Goal: Task Accomplishment & Management: Manage account settings

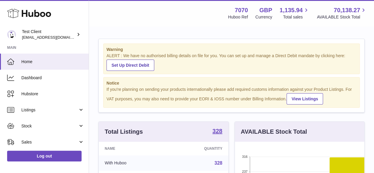
scroll to position [93, 129]
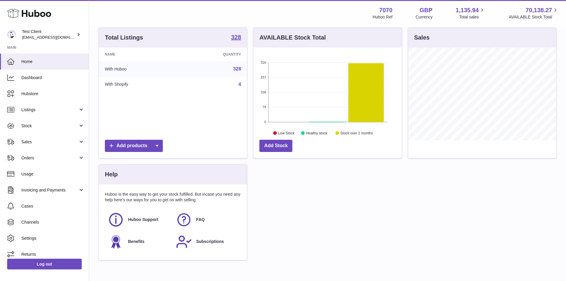
scroll to position [85, 0]
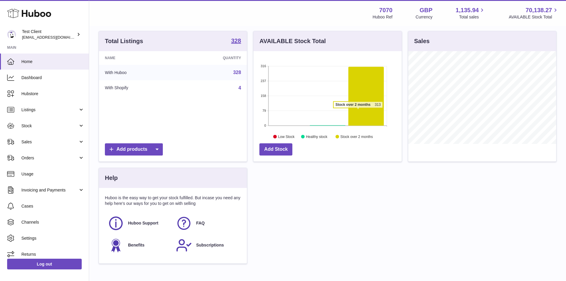
click at [358, 111] on icon at bounding box center [365, 96] width 35 height 59
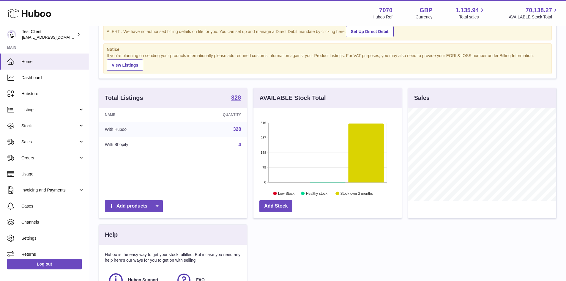
scroll to position [26, 0]
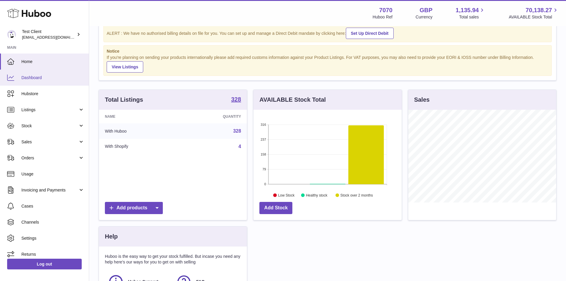
click at [52, 78] on span "Dashboard" at bounding box center [52, 78] width 63 height 6
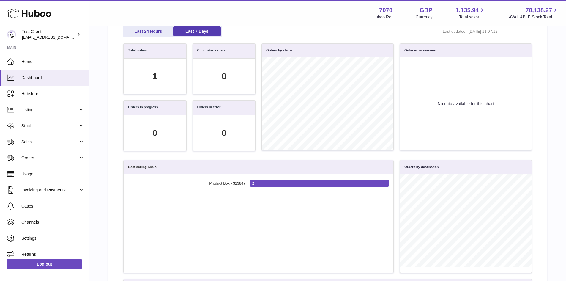
scroll to position [53, 0]
drag, startPoint x: 127, startPoint y: 50, endPoint x: 217, endPoint y: 99, distance: 102.7
click at [217, 99] on div "Total orders 1 Completed orders 0" at bounding box center [189, 72] width 138 height 57
click at [217, 99] on div "Completed orders 0" at bounding box center [223, 72] width 69 height 57
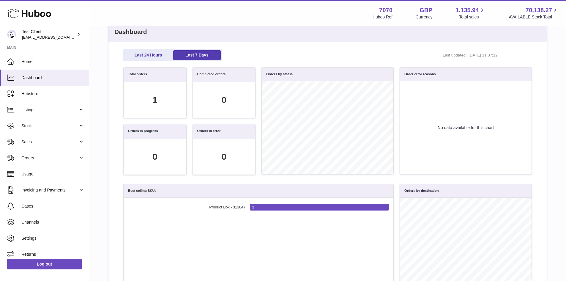
scroll to position [29, 0]
click at [150, 53] on link "Last 24 Hours" at bounding box center [148, 56] width 48 height 10
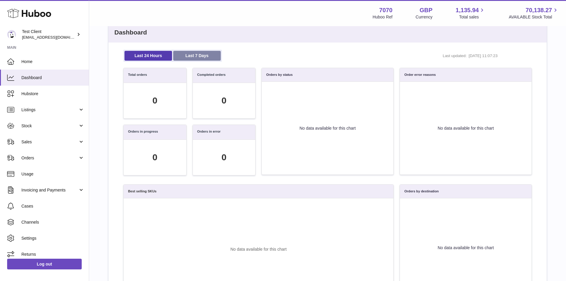
click at [188, 51] on link "Last 7 Days" at bounding box center [197, 56] width 48 height 10
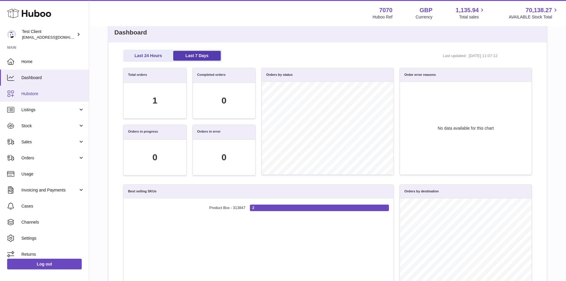
scroll to position [5, 0]
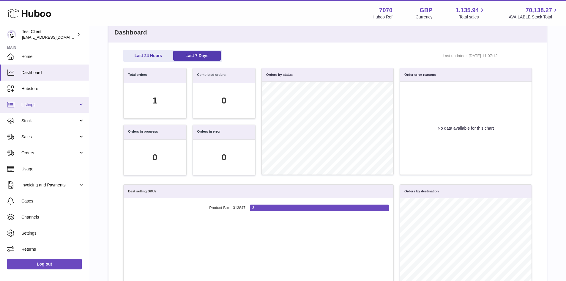
click at [42, 107] on span "Listings" at bounding box center [49, 105] width 57 height 6
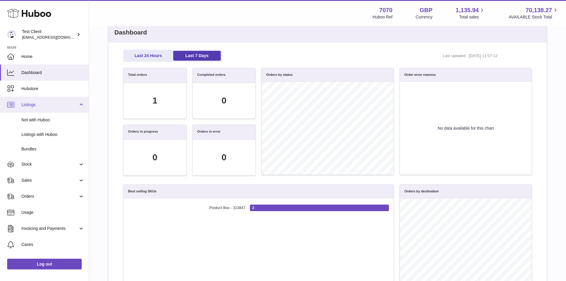
scroll to position [23, 0]
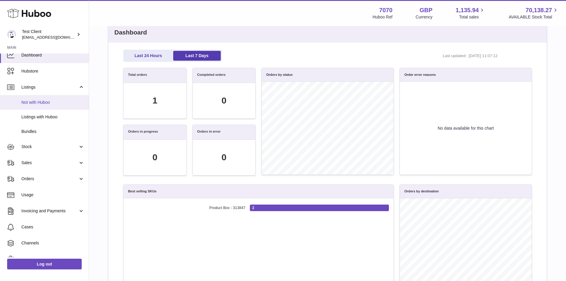
click at [40, 101] on span "Not with Huboo" at bounding box center [52, 102] width 63 height 6
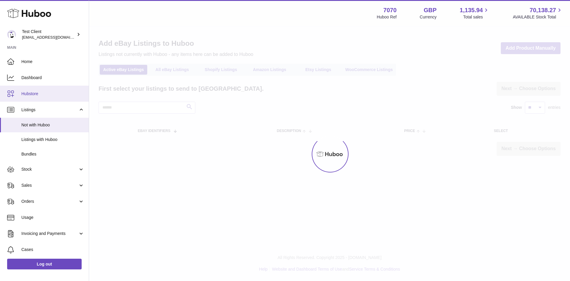
click at [45, 96] on span "Hubstore" at bounding box center [52, 94] width 63 height 6
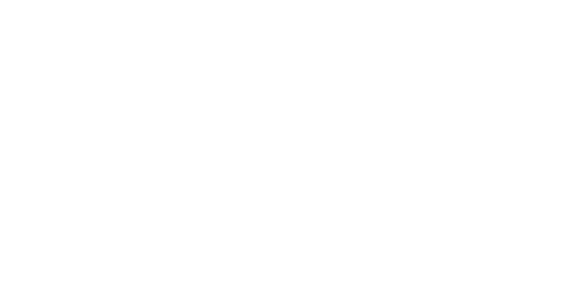
click at [48, 0] on html at bounding box center [283, 0] width 566 height 0
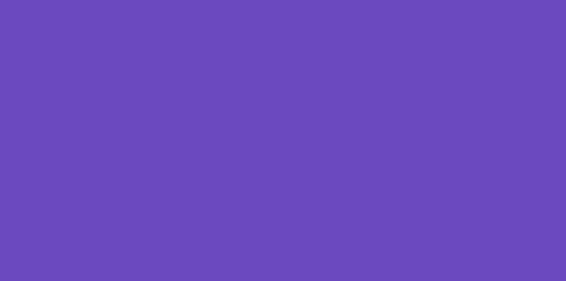
click at [50, 140] on div at bounding box center [283, 140] width 566 height 281
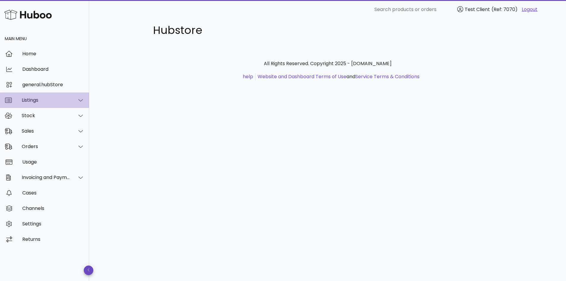
click at [44, 97] on div "Listings" at bounding box center [44, 99] width 89 height 15
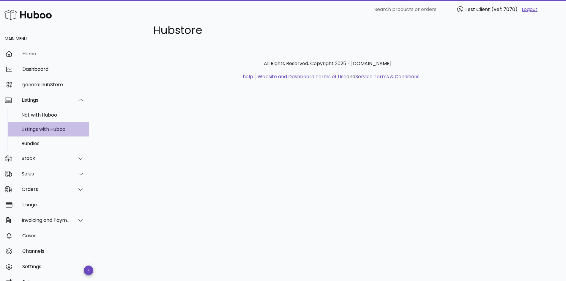
click at [50, 127] on div "Listings with Huboo" at bounding box center [52, 129] width 63 height 6
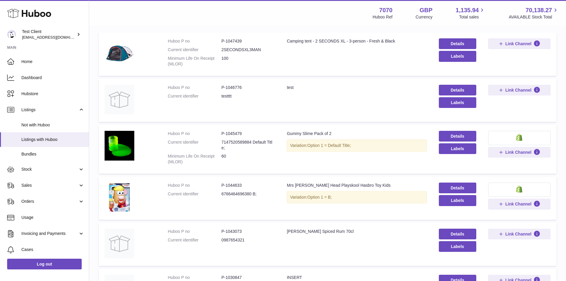
scroll to position [80, 0]
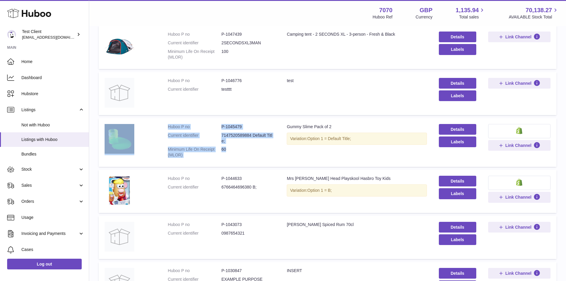
drag, startPoint x: 161, startPoint y: 126, endPoint x: 268, endPoint y: 163, distance: 113.7
click at [268, 163] on tr "Huboo P no P-1045479 Current identifier 7147520589884 Default Title; Minimum Li…" at bounding box center [328, 142] width 458 height 49
click at [268, 163] on td "Huboo P no P-1045479 Current identifier 7147520589884 Default Title; Minimum Li…" at bounding box center [221, 142] width 119 height 49
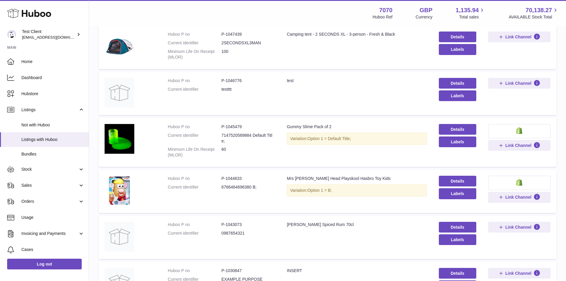
click at [458, 123] on td "Details Labels" at bounding box center [457, 142] width 49 height 49
click at [455, 130] on link "Details" at bounding box center [457, 129] width 37 height 11
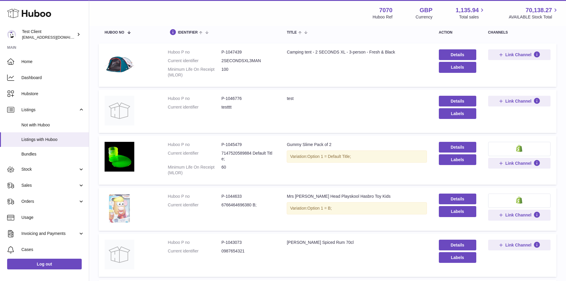
scroll to position [0, 0]
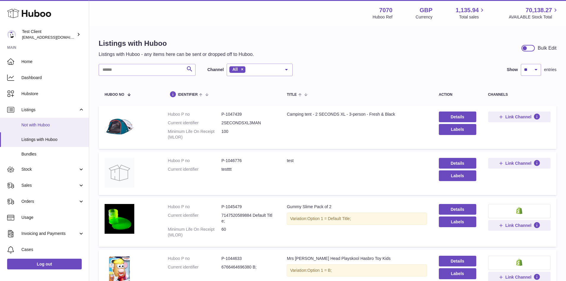
click at [39, 128] on link "Not with Huboo" at bounding box center [44, 125] width 89 height 15
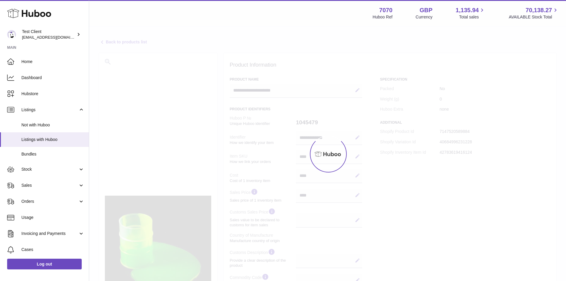
select select
select select "****"
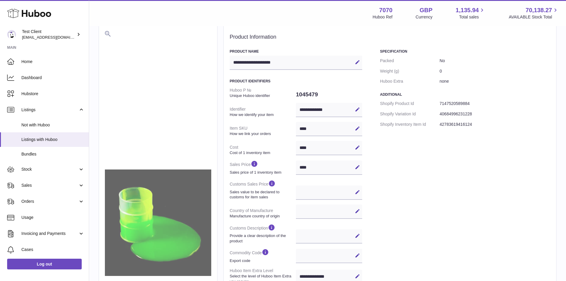
scroll to position [31, 0]
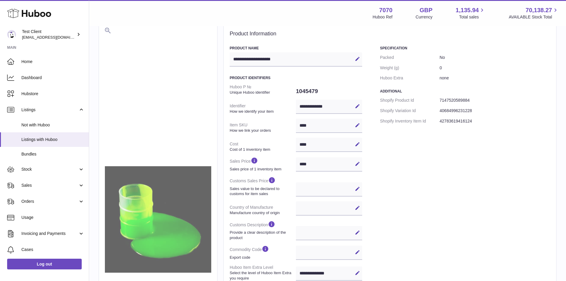
click at [202, 95] on div at bounding box center [158, 219] width 106 height 383
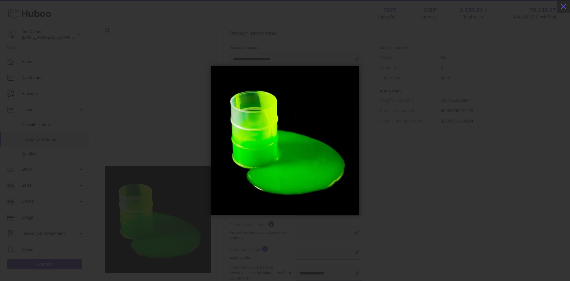
click at [349, 40] on div at bounding box center [285, 140] width 570 height 245
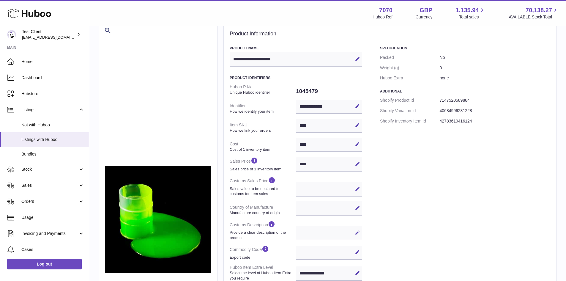
scroll to position [44, 0]
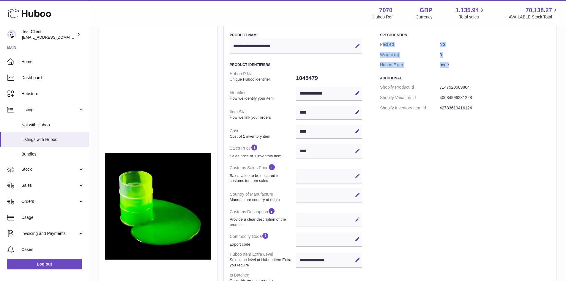
drag, startPoint x: 381, startPoint y: 44, endPoint x: 432, endPoint y: 76, distance: 59.8
click at [432, 76] on div "Specification Packed No Weight (g) 0 Huboo Extra none Additional Shopify Produc…" at bounding box center [465, 220] width 170 height 374
click at [432, 76] on h3 "Additional" at bounding box center [465, 78] width 170 height 5
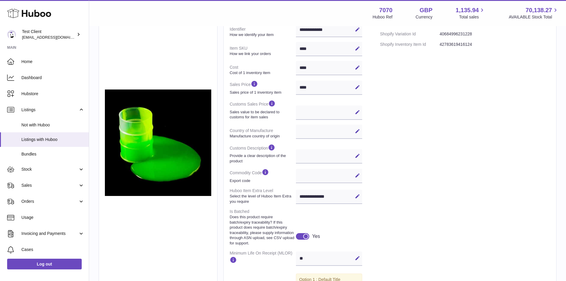
scroll to position [108, 0]
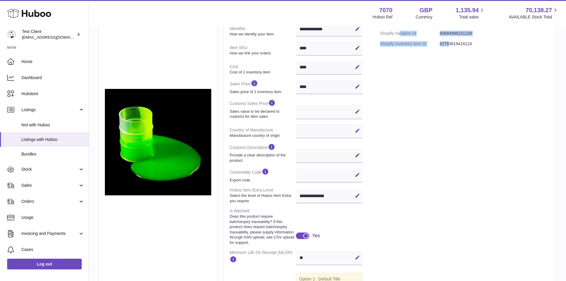
drag, startPoint x: 450, startPoint y: 56, endPoint x: 401, endPoint y: 33, distance: 54.6
click at [401, 33] on div "Specification Packed No Weight (g) 0 Huboo Extra none Additional Shopify Produc…" at bounding box center [465, 156] width 170 height 374
click at [403, 34] on dt "Shopify Variation Id" at bounding box center [410, 33] width 60 height 10
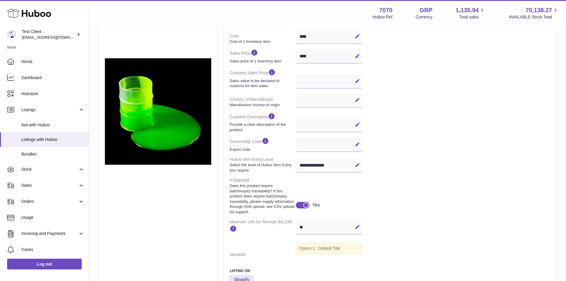
scroll to position [139, 0]
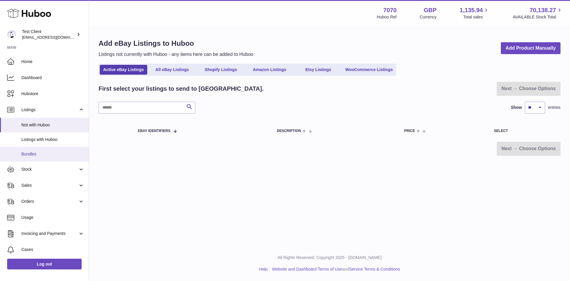
click at [34, 152] on span "Bundles" at bounding box center [52, 154] width 63 height 6
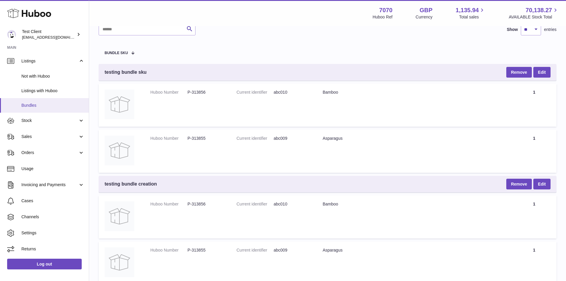
scroll to position [47, 0]
click at [44, 124] on span "Stock" at bounding box center [49, 122] width 57 height 6
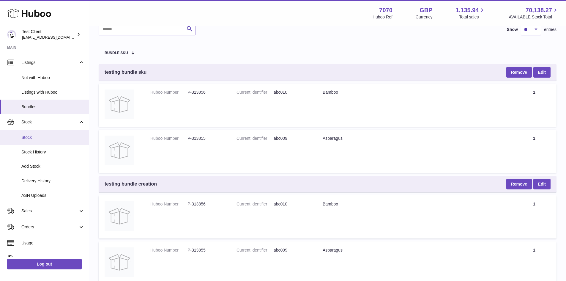
click at [39, 135] on span "Stock" at bounding box center [52, 138] width 63 height 6
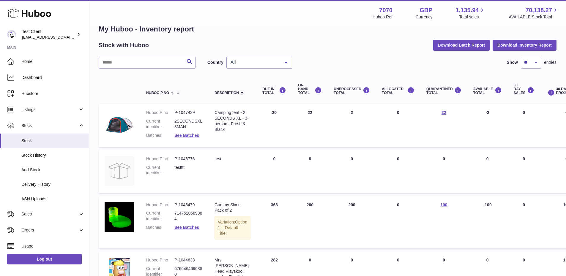
scroll to position [14, 74]
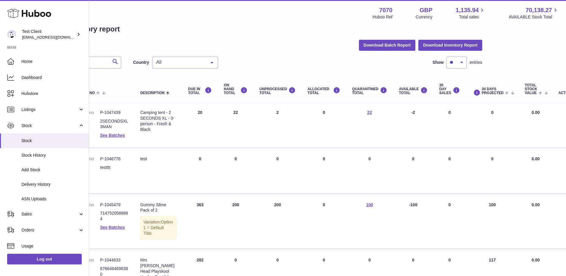
drag, startPoint x: 258, startPoint y: 107, endPoint x: 529, endPoint y: 113, distance: 271.8
click at [529, 113] on tr "Huboo P no P-1047439 Current identifier 2SECONDSXL3MAN Batches See Batches Desc…" at bounding box center [300, 125] width 553 height 43
click at [529, 113] on td "Total stock value 0.00" at bounding box center [535, 125] width 34 height 43
drag, startPoint x: 220, startPoint y: 113, endPoint x: 235, endPoint y: 114, distance: 14.3
click at [235, 114] on td "ON HAND Total 22" at bounding box center [236, 125] width 36 height 43
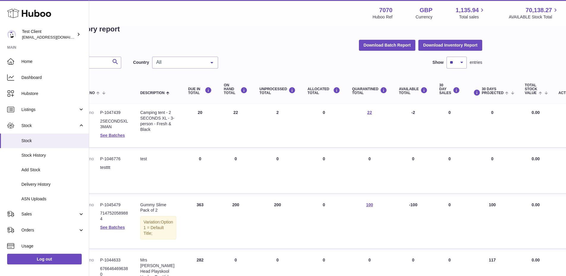
click at [235, 114] on td "ON HAND Total 22" at bounding box center [236, 125] width 36 height 43
drag, startPoint x: 261, startPoint y: 113, endPoint x: 273, endPoint y: 113, distance: 11.3
click at [273, 113] on td "UNPROCESSED Total 2" at bounding box center [277, 125] width 48 height 43
click at [301, 114] on td "ALLOCATED Total 0" at bounding box center [323, 125] width 45 height 43
drag, startPoint x: 315, startPoint y: 113, endPoint x: 317, endPoint y: 111, distance: 3.2
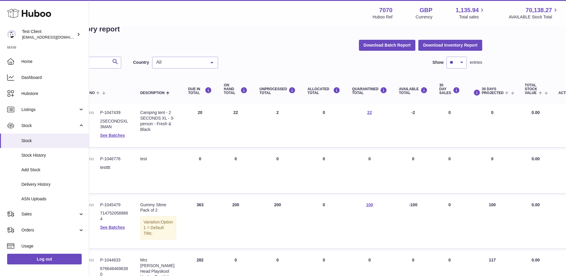
click at [317, 111] on td "ALLOCATED Total 0" at bounding box center [323, 125] width 45 height 43
drag, startPoint x: 266, startPoint y: 116, endPoint x: 272, endPoint y: 114, distance: 6.4
click at [272, 114] on td "UNPROCESSED Total 2" at bounding box center [277, 125] width 48 height 43
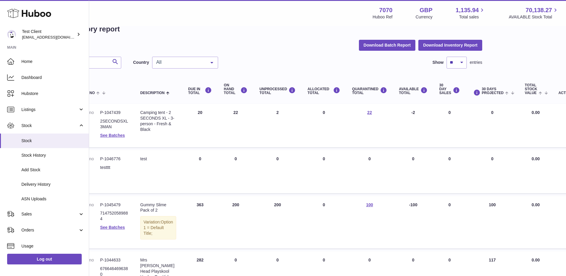
click at [272, 114] on td "UNPROCESSED Total 2" at bounding box center [277, 125] width 48 height 43
drag, startPoint x: 349, startPoint y: 112, endPoint x: 366, endPoint y: 112, distance: 17.5
click at [366, 112] on td "QUARANTINED Total 22" at bounding box center [369, 125] width 47 height 43
click at [433, 110] on td "30 DAY SALES 0" at bounding box center [449, 125] width 32 height 43
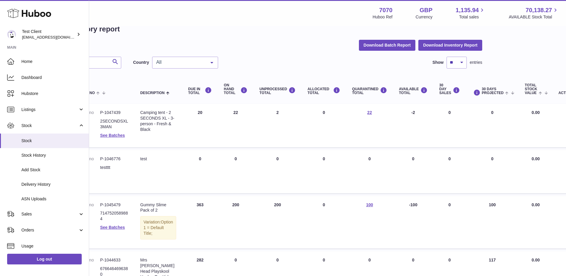
drag, startPoint x: 430, startPoint y: 110, endPoint x: 488, endPoint y: 111, distance: 58.2
click at [488, 111] on tr "Huboo P no P-1047439 Current identifier 2SECONDSXL3MAN Batches See Batches Desc…" at bounding box center [300, 125] width 553 height 43
click at [488, 111] on td "30 DAYS PROJECTED 0" at bounding box center [492, 125] width 53 height 43
drag, startPoint x: 488, startPoint y: 111, endPoint x: 431, endPoint y: 113, distance: 57.0
click at [431, 113] on tr "Huboo P no P-1047439 Current identifier 2SECONDSXL3MAN Batches See Batches Desc…" at bounding box center [300, 125] width 553 height 43
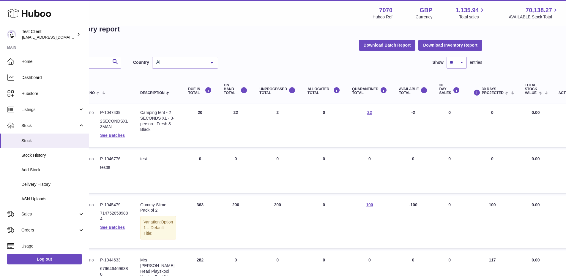
click at [433, 113] on td "30 DAY SALES 0" at bounding box center [449, 125] width 32 height 43
drag, startPoint x: 431, startPoint y: 113, endPoint x: 444, endPoint y: 114, distance: 12.8
click at [444, 114] on td "30 DAY SALES 0" at bounding box center [449, 125] width 32 height 43
drag, startPoint x: 474, startPoint y: 113, endPoint x: 495, endPoint y: 107, distance: 21.0
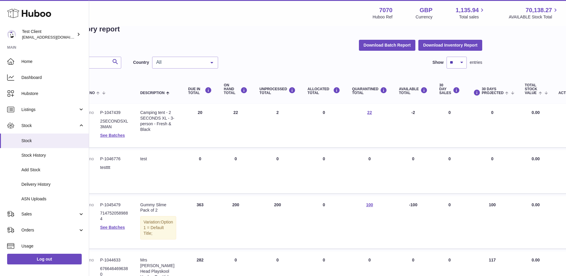
click at [495, 107] on td "30 DAYS PROJECTED 0" at bounding box center [492, 125] width 53 height 43
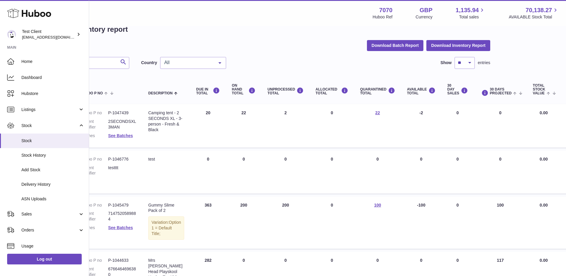
drag, startPoint x: 186, startPoint y: 112, endPoint x: 207, endPoint y: 111, distance: 20.2
click at [207, 111] on td "DUE IN Total 20" at bounding box center [208, 125] width 36 height 43
drag, startPoint x: 432, startPoint y: 113, endPoint x: 454, endPoint y: 114, distance: 21.4
click at [454, 114] on td "30 DAY SALES 0" at bounding box center [457, 125] width 32 height 43
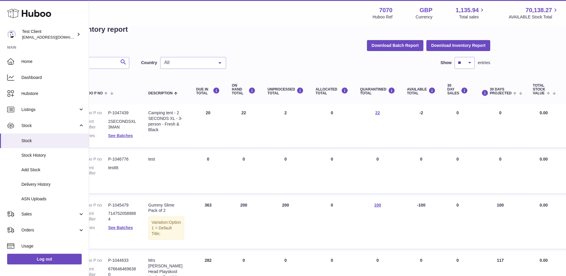
click at [454, 114] on td "30 DAY SALES 0" at bounding box center [457, 125] width 32 height 43
drag, startPoint x: 454, startPoint y: 114, endPoint x: 443, endPoint y: 113, distance: 10.5
click at [443, 113] on td "30 DAY SALES 0" at bounding box center [457, 125] width 32 height 43
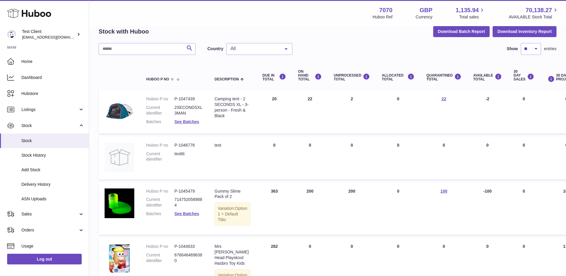
scroll to position [0, 0]
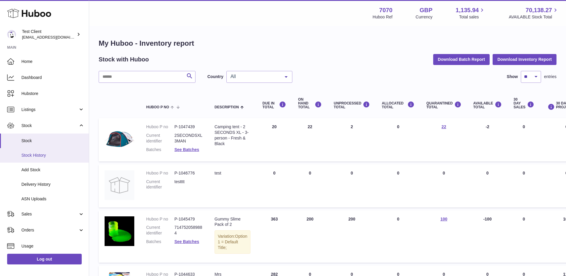
click at [48, 150] on link "Stock History" at bounding box center [44, 155] width 89 height 15
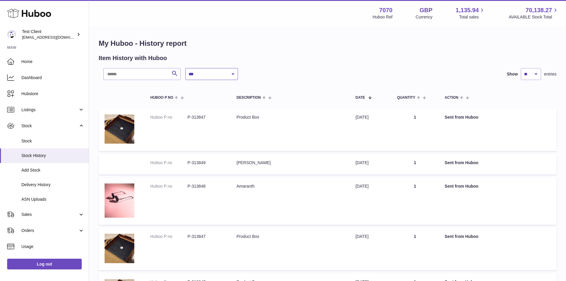
click at [205, 72] on select "**********" at bounding box center [211, 74] width 53 height 12
click at [529, 75] on select "** ** ** ***" at bounding box center [531, 74] width 20 height 12
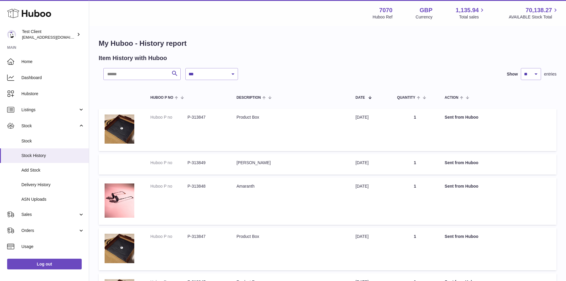
click at [397, 80] on div "**********" at bounding box center [344, 74] width 318 height 12
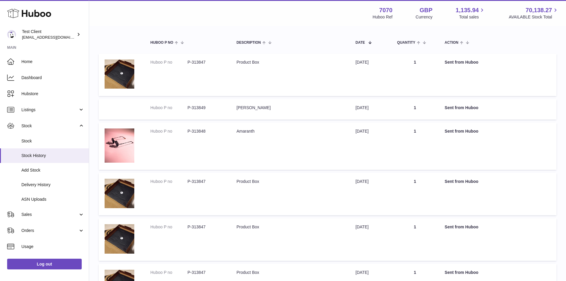
scroll to position [56, 0]
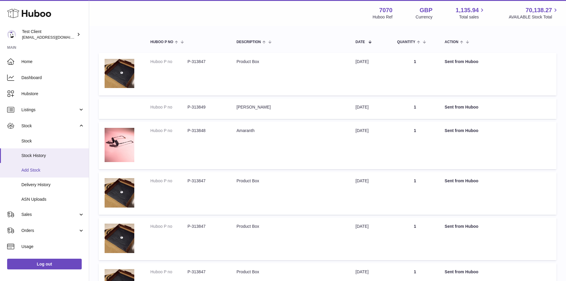
click at [27, 172] on span "Add Stock" at bounding box center [52, 170] width 63 height 6
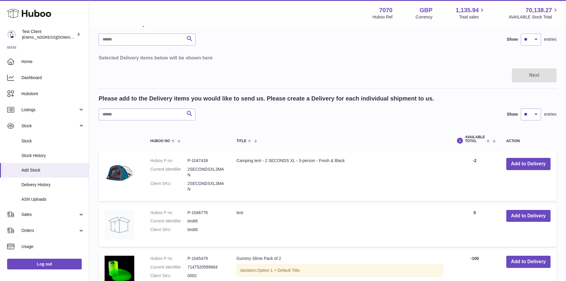
scroll to position [39, 0]
click at [529, 167] on button "Add to Delivery" at bounding box center [528, 163] width 44 height 12
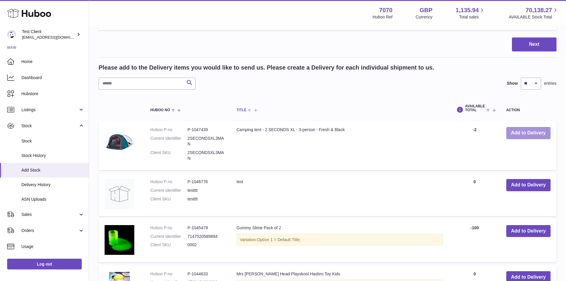
scroll to position [131, 0]
click at [149, 85] on input "text" at bounding box center [147, 84] width 97 height 12
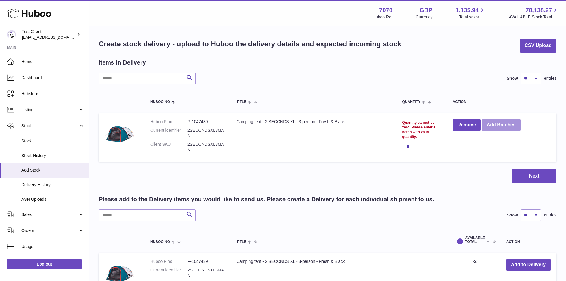
click at [501, 123] on button "Add Batches" at bounding box center [501, 125] width 39 height 12
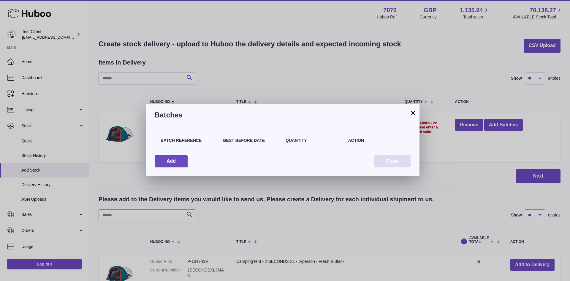
click at [403, 163] on button "Close" at bounding box center [392, 161] width 37 height 12
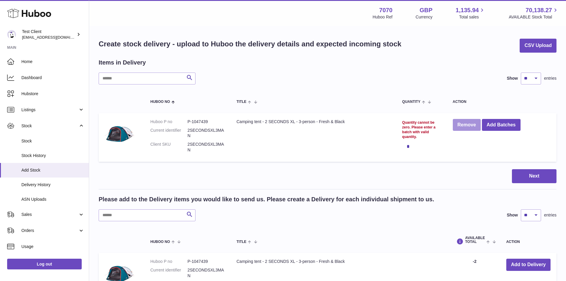
click at [466, 129] on button "Remove" at bounding box center [467, 125] width 28 height 12
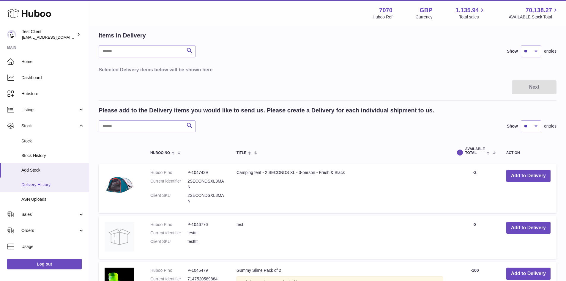
scroll to position [28, 0]
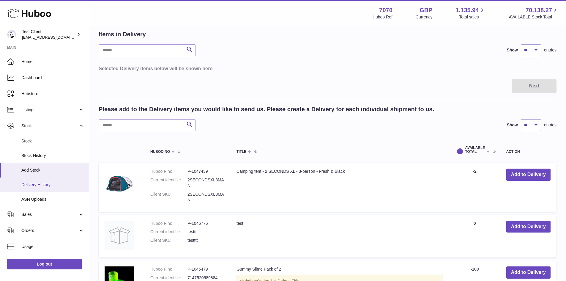
click at [58, 185] on span "Delivery History" at bounding box center [52, 185] width 63 height 6
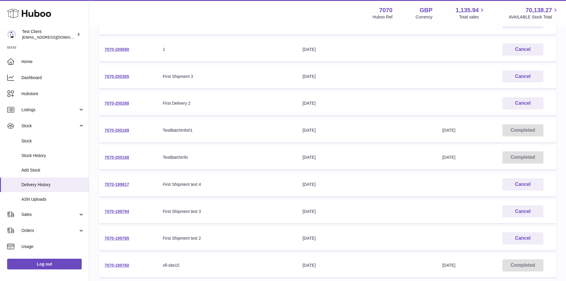
scroll to position [107, 0]
drag, startPoint x: 227, startPoint y: 133, endPoint x: 329, endPoint y: 130, distance: 102.8
click at [329, 130] on tr "7070-200169 Your Delivery Reference Number TestBatchInfo01 Delivery Expected 9t…" at bounding box center [328, 130] width 458 height 24
click at [329, 130] on div "9th Sep 2025" at bounding box center [366, 131] width 128 height 6
drag, startPoint x: 442, startPoint y: 132, endPoint x: 464, endPoint y: 133, distance: 22.0
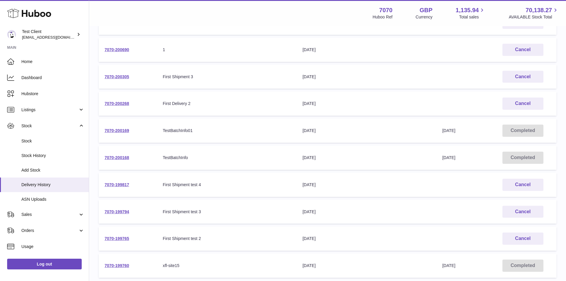
click at [455, 133] on span "9th Sep 2025" at bounding box center [448, 130] width 13 height 5
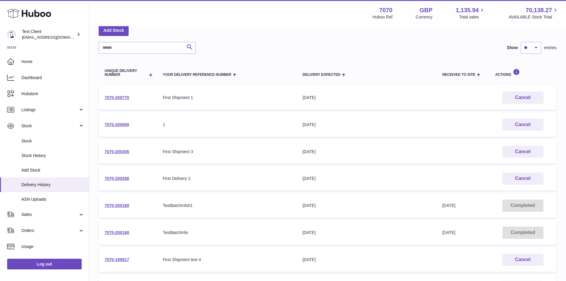
scroll to position [32, 0]
drag, startPoint x: 300, startPoint y: 99, endPoint x: 344, endPoint y: 101, distance: 43.7
click at [344, 101] on td "Delivery Expected 29th Sep 2025" at bounding box center [366, 98] width 140 height 24
click at [462, 83] on table "Unique Delivery Number Your Delivery Reference Number Delivery Expected Receive…" at bounding box center [328, 207] width 458 height 295
drag, startPoint x: 435, startPoint y: 106, endPoint x: 474, endPoint y: 114, distance: 39.7
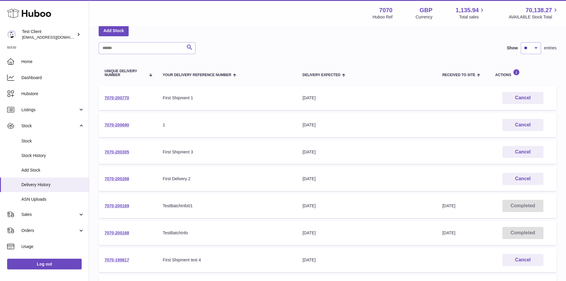
click at [474, 114] on tbody "7070-200770 Your Delivery Reference Number First Shipment 1 Delivery Expected 2…" at bounding box center [328, 219] width 458 height 267
click at [474, 114] on td "Received to Site" at bounding box center [462, 125] width 53 height 24
click at [309, 93] on td "Delivery Expected 29th Sep 2025" at bounding box center [366, 98] width 140 height 24
click at [459, 99] on td "Received to Site" at bounding box center [462, 98] width 53 height 24
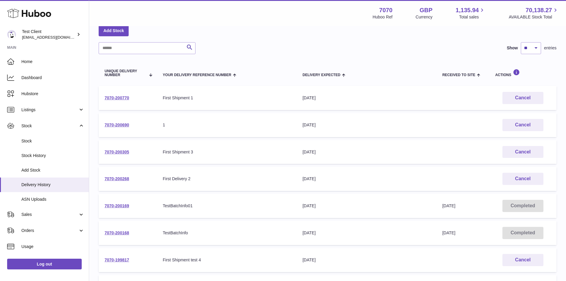
click at [459, 99] on td "Received to Site" at bounding box center [462, 98] width 53 height 24
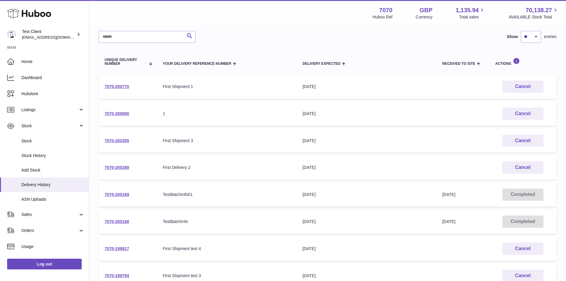
scroll to position [43, 0]
click at [59, 197] on span "ASN Uploads" at bounding box center [52, 199] width 63 height 6
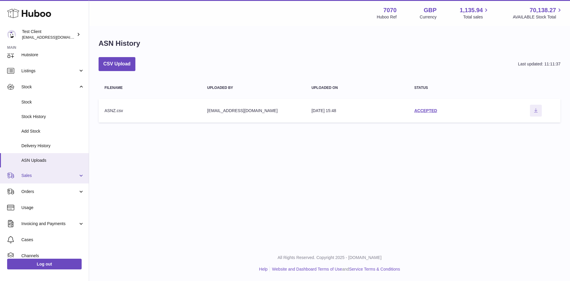
scroll to position [60, 0]
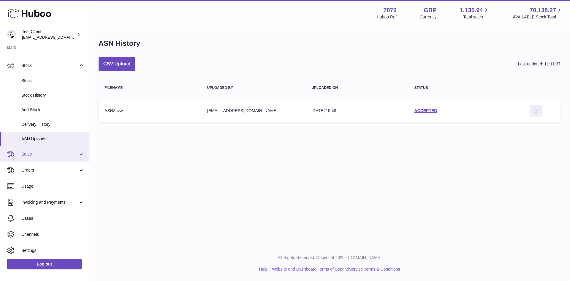
click at [43, 161] on link "Sales" at bounding box center [44, 154] width 89 height 16
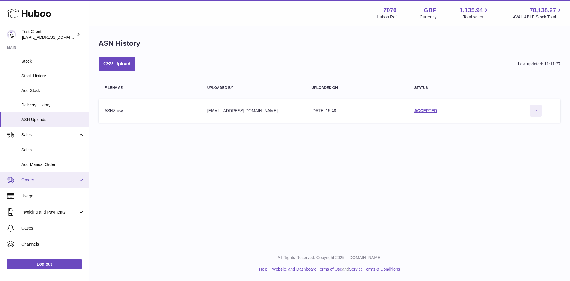
click at [38, 178] on span "Orders" at bounding box center [49, 180] width 57 height 6
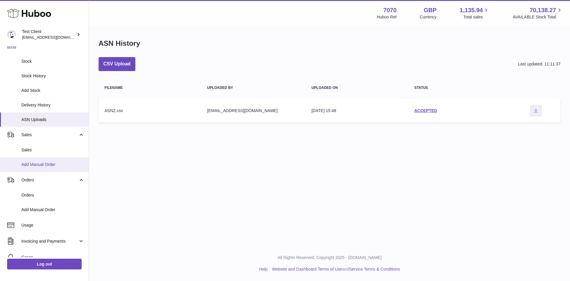
scroll to position [96, 0]
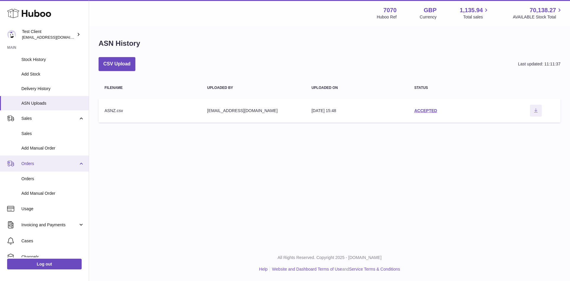
click at [45, 170] on link "Orders" at bounding box center [44, 163] width 89 height 16
click at [50, 178] on span "Orders" at bounding box center [52, 179] width 63 height 6
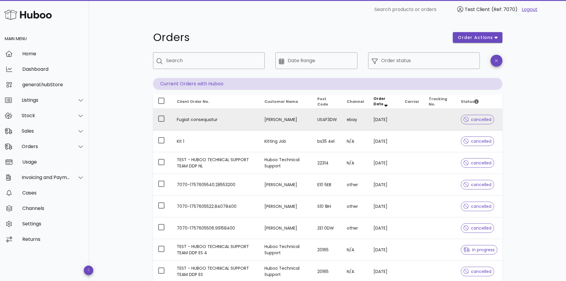
click at [224, 115] on td "Fugiat consequatur" at bounding box center [216, 120] width 88 height 22
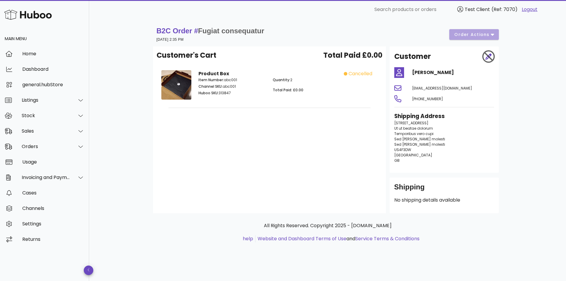
drag, startPoint x: 415, startPoint y: 71, endPoint x: 461, endPoint y: 100, distance: 54.5
click at [461, 100] on div "Customer MacKensie James gesos@mailinator.com +1 (461) 655-9476 Shipping Addres…" at bounding box center [443, 109] width 109 height 126
drag, startPoint x: 449, startPoint y: 136, endPoint x: 413, endPoint y: 122, distance: 39.1
click at [413, 122] on p "932 Clarendon Boulevard Ut ut beatae dolorum Temporibus vero cupi Sed vel quas …" at bounding box center [444, 141] width 100 height 43
click at [413, 122] on span "932 Clarendon Boulevard" at bounding box center [411, 122] width 34 height 5
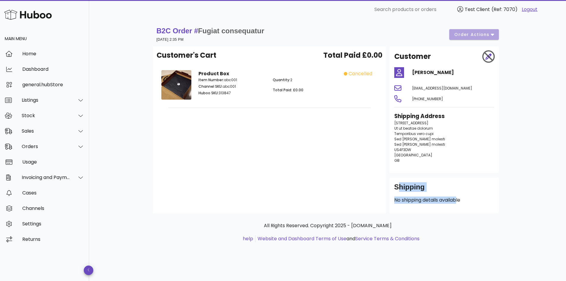
drag, startPoint x: 392, startPoint y: 174, endPoint x: 459, endPoint y: 198, distance: 71.3
click at [459, 198] on div "Customer MacKensie James gesos@mailinator.com +1 (461) 655-9476 Shipping Addres…" at bounding box center [444, 129] width 116 height 167
click at [459, 198] on p "No shipping details available" at bounding box center [444, 199] width 100 height 7
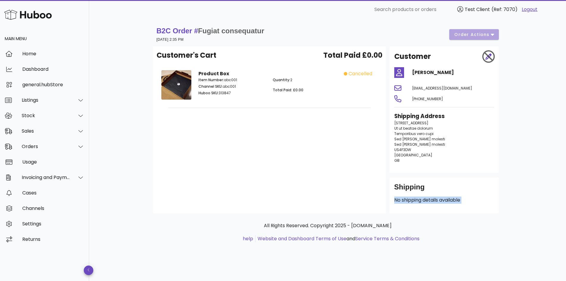
click at [459, 198] on p "No shipping details available" at bounding box center [444, 199] width 100 height 7
click at [472, 195] on div "Shipping" at bounding box center [444, 189] width 100 height 14
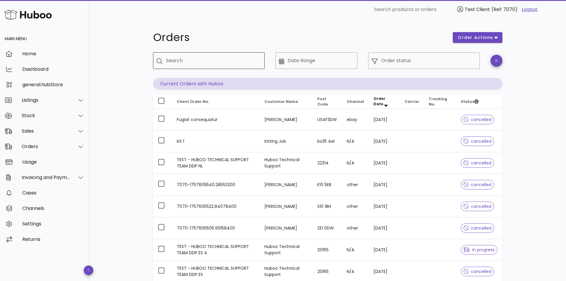
click at [230, 61] on input "Search" at bounding box center [213, 61] width 94 height 10
type input "****"
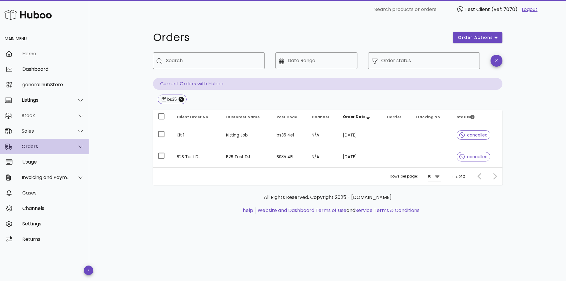
click at [61, 150] on div "Orders" at bounding box center [44, 146] width 89 height 15
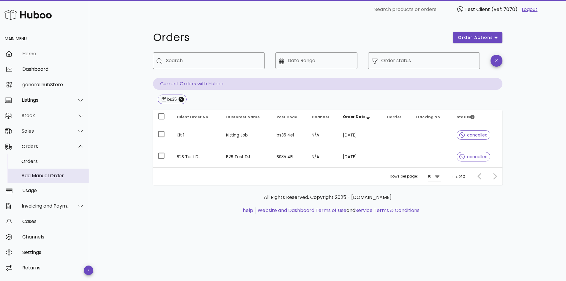
click at [53, 173] on div "Add Manual Order" at bounding box center [52, 176] width 63 height 6
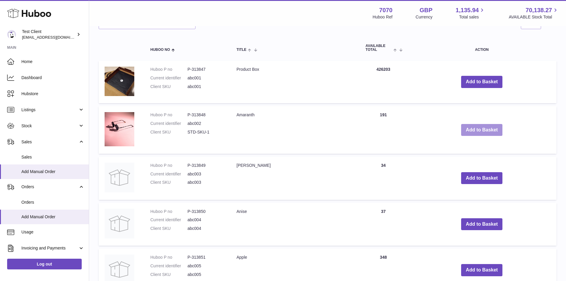
scroll to position [182, 0]
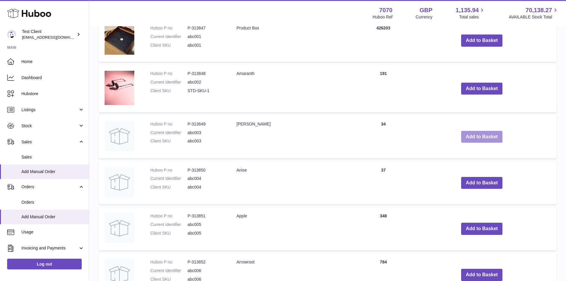
click at [477, 131] on button "Add to Basket" at bounding box center [482, 137] width 42 height 12
click at [0, 131] on div at bounding box center [0, 140] width 0 height 281
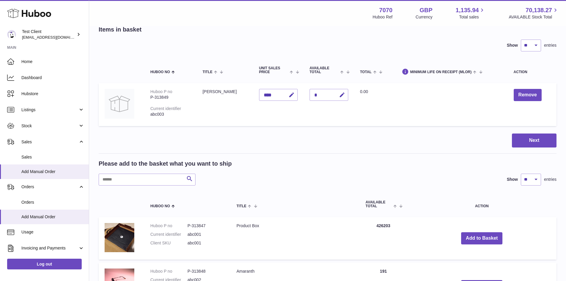
scroll to position [0, 0]
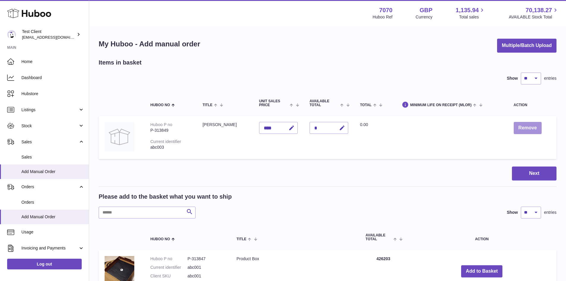
click at [526, 127] on button "Remove" at bounding box center [527, 128] width 28 height 12
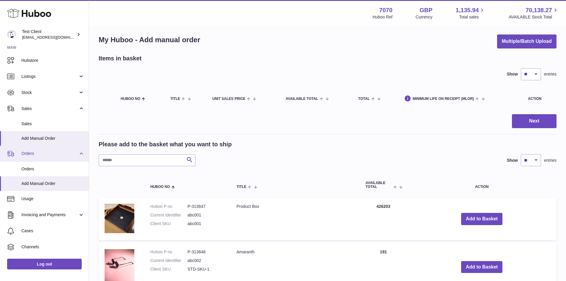
scroll to position [44, 0]
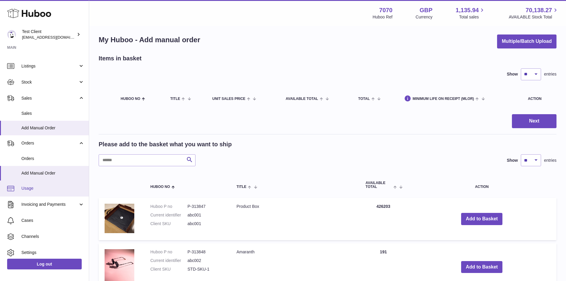
click at [35, 187] on span "Usage" at bounding box center [52, 188] width 63 height 6
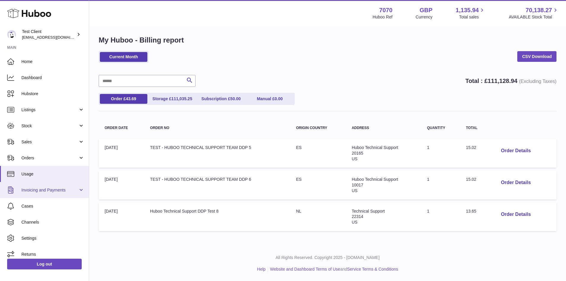
scroll to position [5, 0]
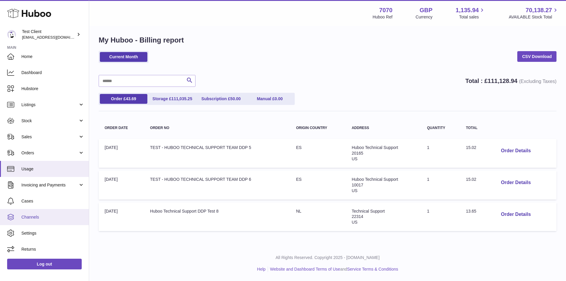
click at [51, 212] on link "Channels" at bounding box center [44, 217] width 89 height 16
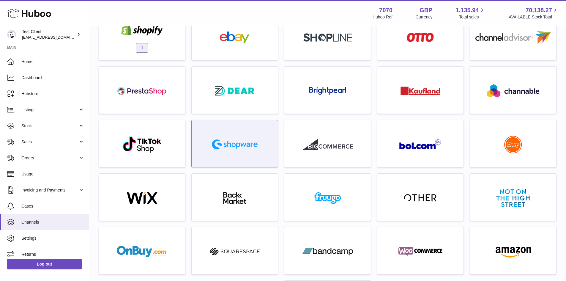
scroll to position [127, 0]
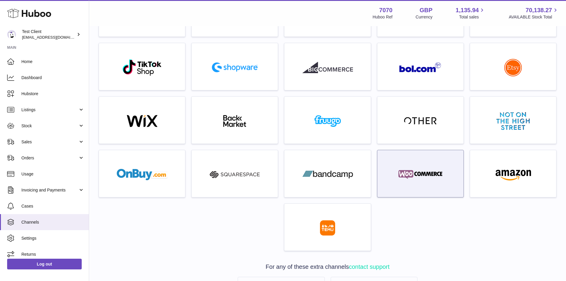
click at [411, 164] on div at bounding box center [420, 175] width 80 height 38
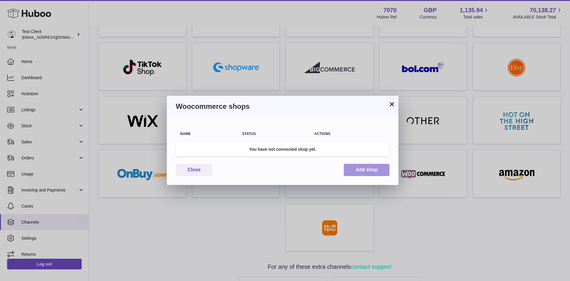
click at [361, 173] on button "Add shop" at bounding box center [367, 170] width 46 height 12
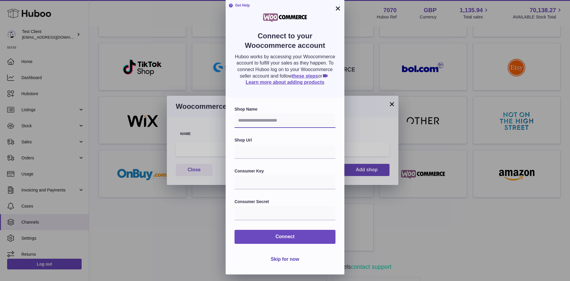
click at [250, 128] on input "text" at bounding box center [285, 120] width 101 height 14
click at [254, 143] on label "Shop Url" at bounding box center [285, 140] width 101 height 6
click at [266, 183] on input "text" at bounding box center [285, 182] width 101 height 14
click at [295, 220] on input "text" at bounding box center [285, 213] width 101 height 14
click at [269, 204] on form "Shop Name Shop Url Consumer Key Consumer Secret Connect Skip for now" at bounding box center [285, 185] width 101 height 159
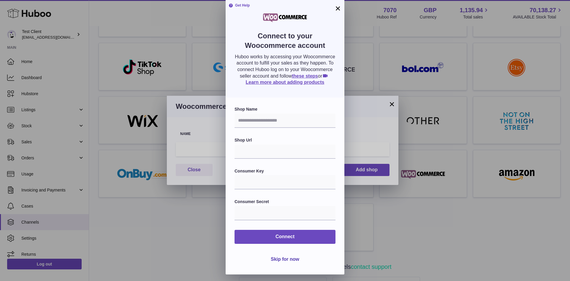
click at [337, 7] on button "×" at bounding box center [337, 8] width 7 height 7
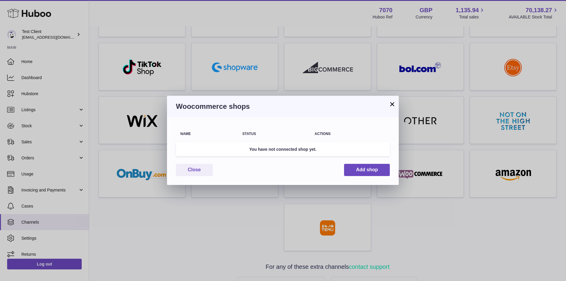
click at [390, 106] on button "×" at bounding box center [391, 103] width 7 height 7
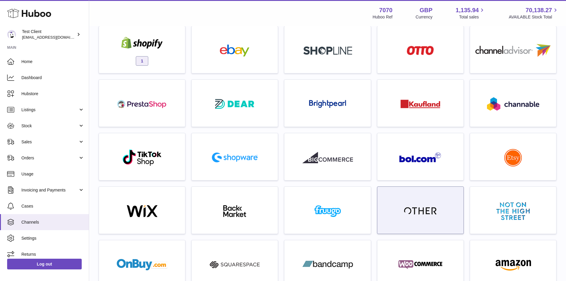
scroll to position [42, 0]
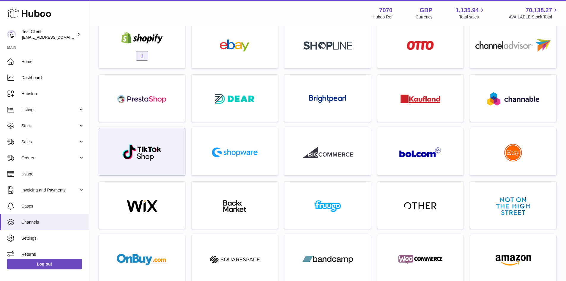
click at [174, 157] on div at bounding box center [142, 153] width 80 height 38
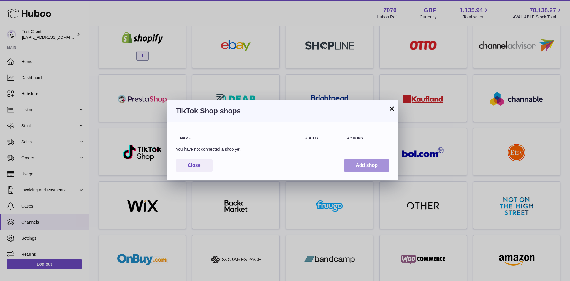
click at [362, 165] on button "Add shop" at bounding box center [367, 165] width 46 height 12
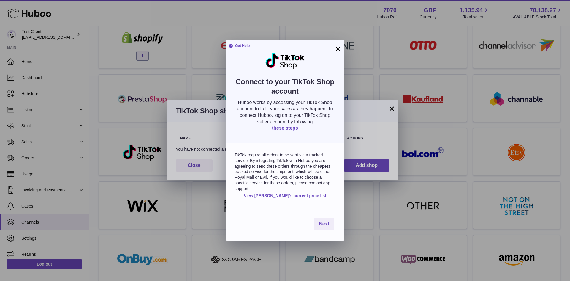
click at [341, 45] on div "Get Help Connect to your TikTok Shop account Huboo works by accessing your TikT…" at bounding box center [285, 91] width 119 height 103
click at [340, 46] on button "×" at bounding box center [337, 48] width 7 height 7
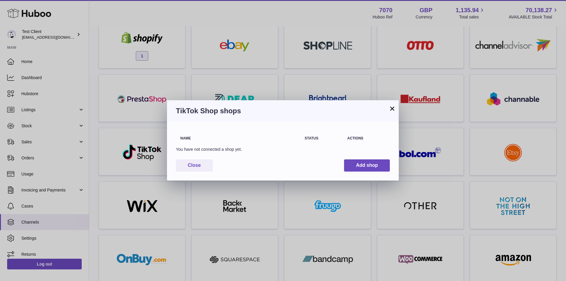
click at [391, 105] on button "×" at bounding box center [391, 108] width 7 height 7
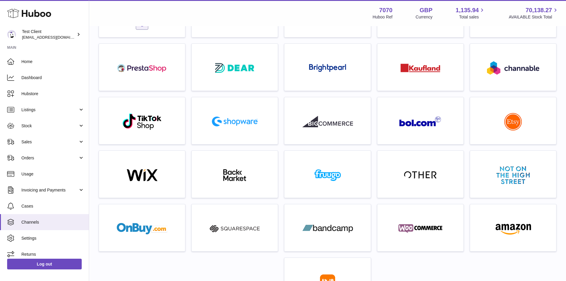
scroll to position [0, 0]
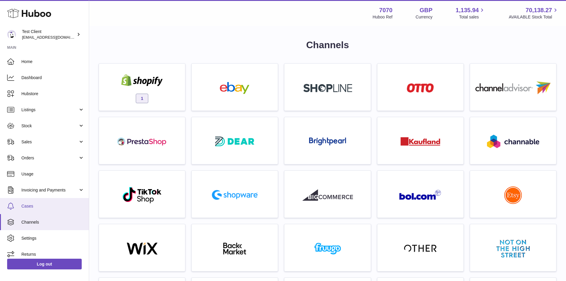
click at [36, 207] on span "Cases" at bounding box center [52, 206] width 63 height 6
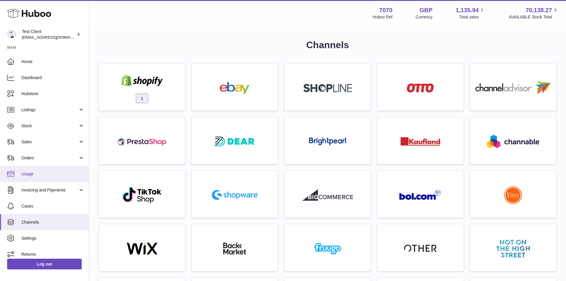
click at [45, 179] on link "Usage" at bounding box center [44, 174] width 89 height 16
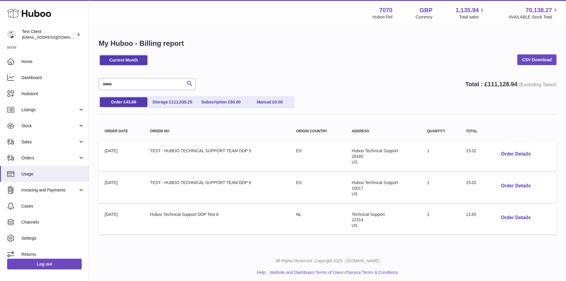
scroll to position [3, 0]
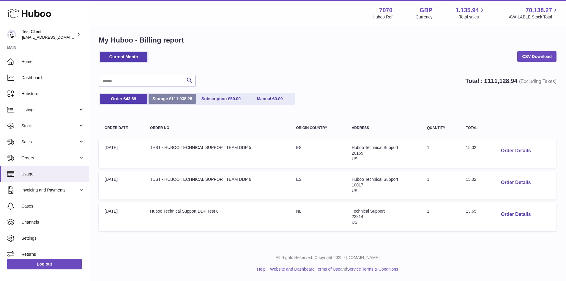
click at [167, 100] on link "Storage £ 111,035.25" at bounding box center [172, 99] width 48 height 10
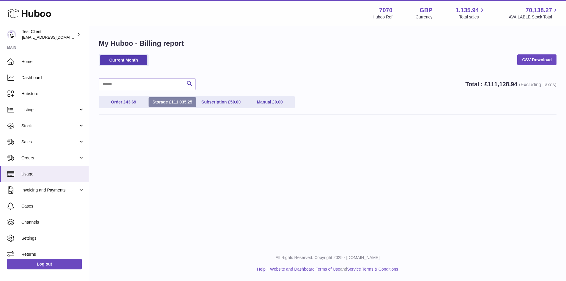
scroll to position [0, 0]
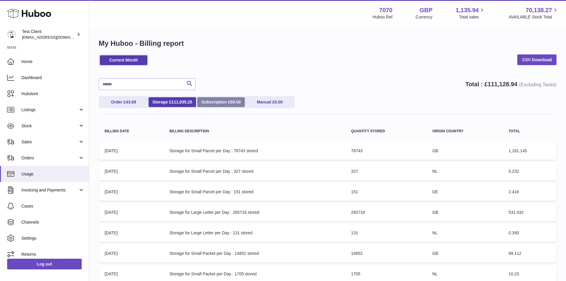
click at [223, 98] on link "Subscription £ 50.00" at bounding box center [221, 102] width 48 height 10
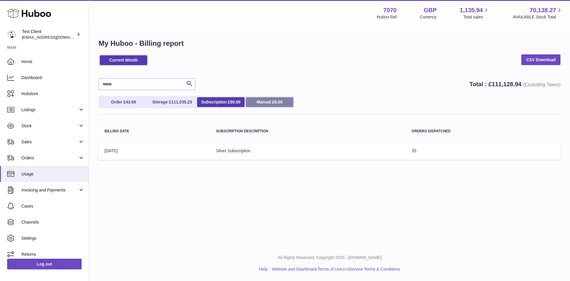
click at [265, 102] on link "Manual £ 0.00" at bounding box center [270, 102] width 48 height 10
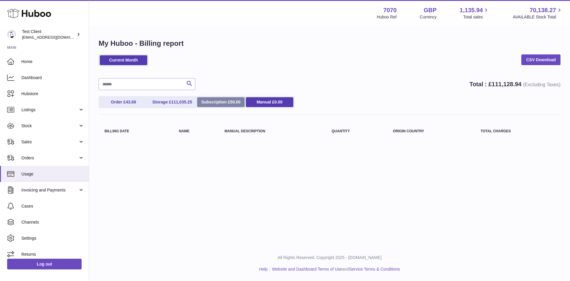
click at [231, 102] on span "50.00" at bounding box center [235, 101] width 10 height 5
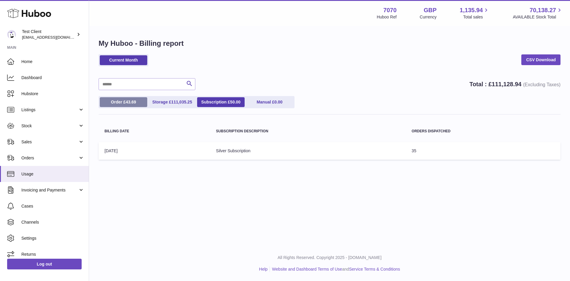
click at [137, 103] on link "Order £ 43.69" at bounding box center [124, 102] width 48 height 10
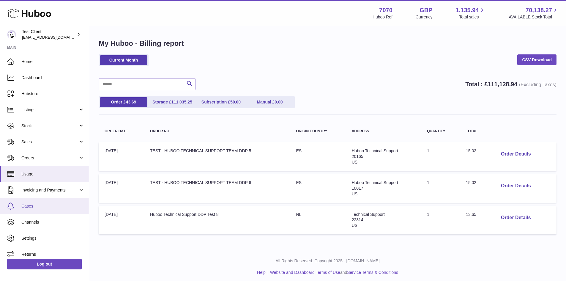
click at [46, 198] on link "Cases" at bounding box center [44, 206] width 89 height 16
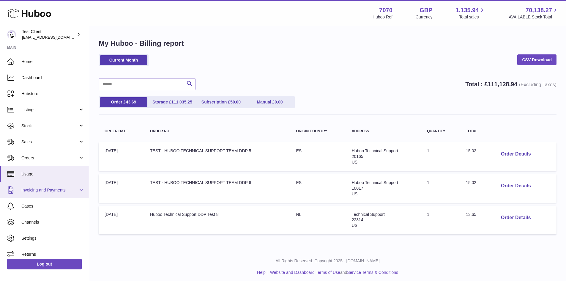
click at [49, 191] on span "Invoicing and Payments" at bounding box center [49, 190] width 57 height 6
click at [31, 190] on span "Invoicing and Payments" at bounding box center [49, 190] width 57 height 6
click at [31, 197] on link "Invoicing and Payments" at bounding box center [44, 190] width 89 height 16
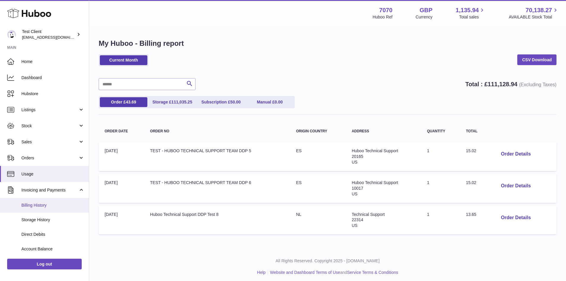
click at [34, 202] on span "Billing History" at bounding box center [52, 205] width 63 height 6
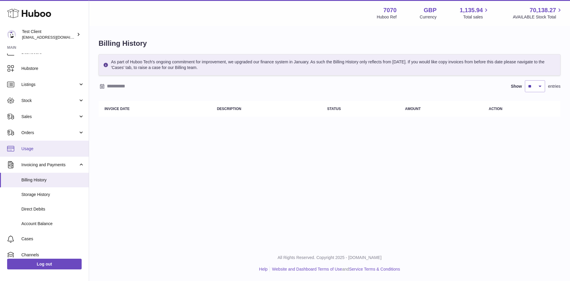
scroll to position [26, 0]
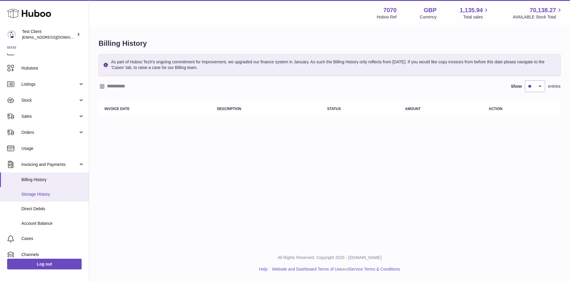
click at [43, 187] on link "Storage History" at bounding box center [44, 194] width 89 height 15
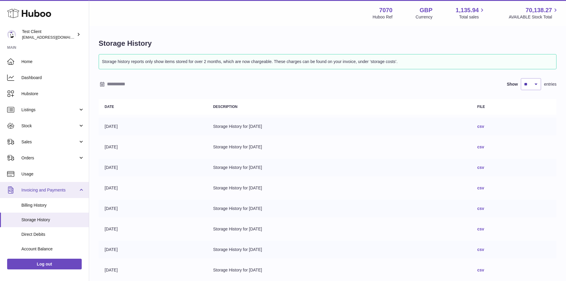
scroll to position [62, 0]
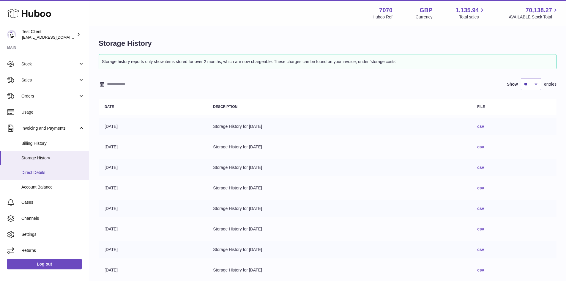
click at [52, 175] on span "Direct Debits" at bounding box center [52, 173] width 63 height 6
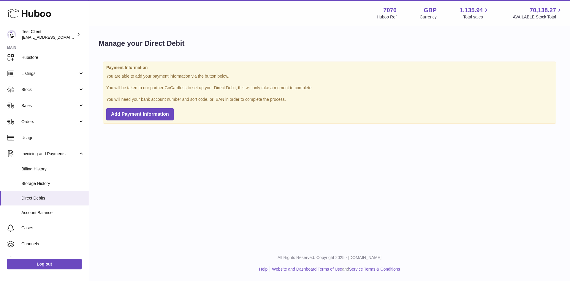
scroll to position [38, 0]
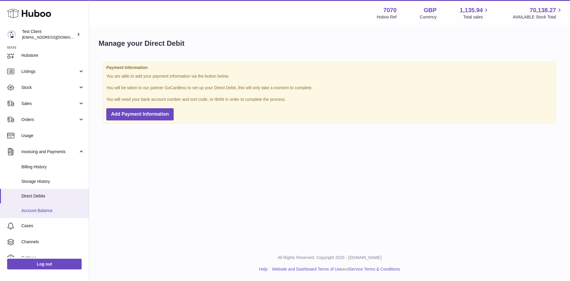
click at [48, 209] on span "Account Balance" at bounding box center [52, 211] width 63 height 6
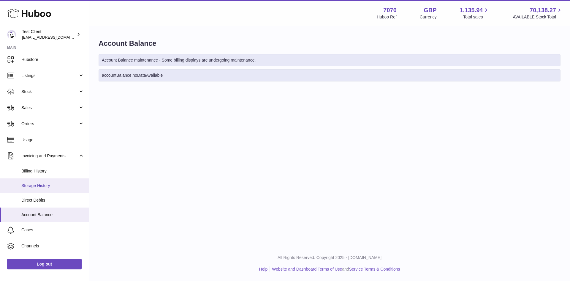
scroll to position [34, 0]
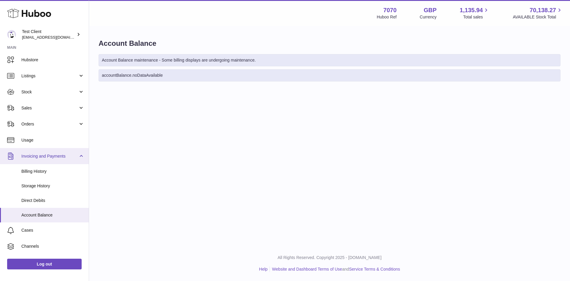
click at [80, 156] on link "Invoicing and Payments" at bounding box center [44, 156] width 89 height 16
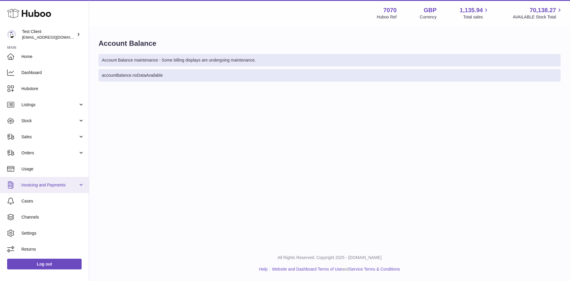
scroll to position [5, 0]
click at [54, 202] on span "Cases" at bounding box center [52, 201] width 63 height 6
click at [39, 61] on link "Home" at bounding box center [44, 56] width 89 height 16
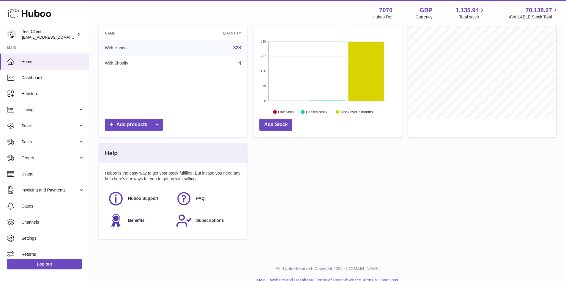
scroll to position [120, 0]
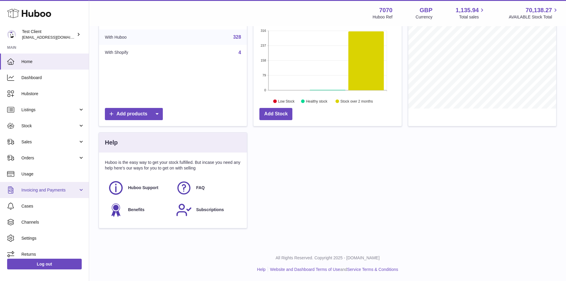
click at [40, 196] on link "Invoicing and Payments" at bounding box center [44, 190] width 89 height 16
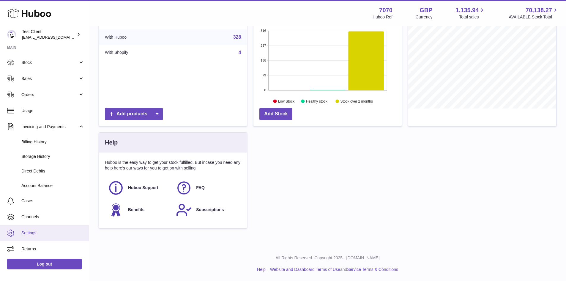
click at [41, 233] on span "Settings" at bounding box center [52, 233] width 63 height 6
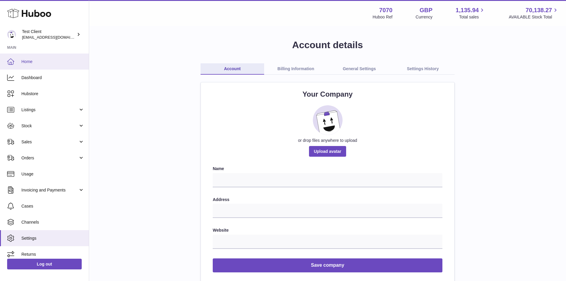
click at [40, 59] on span "Home" at bounding box center [52, 62] width 63 height 6
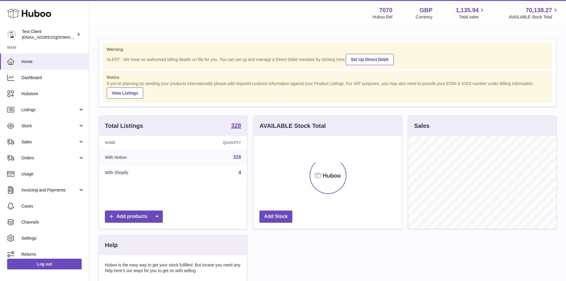
scroll to position [93, 148]
